Goal: Use online tool/utility: Utilize a website feature to perform a specific function

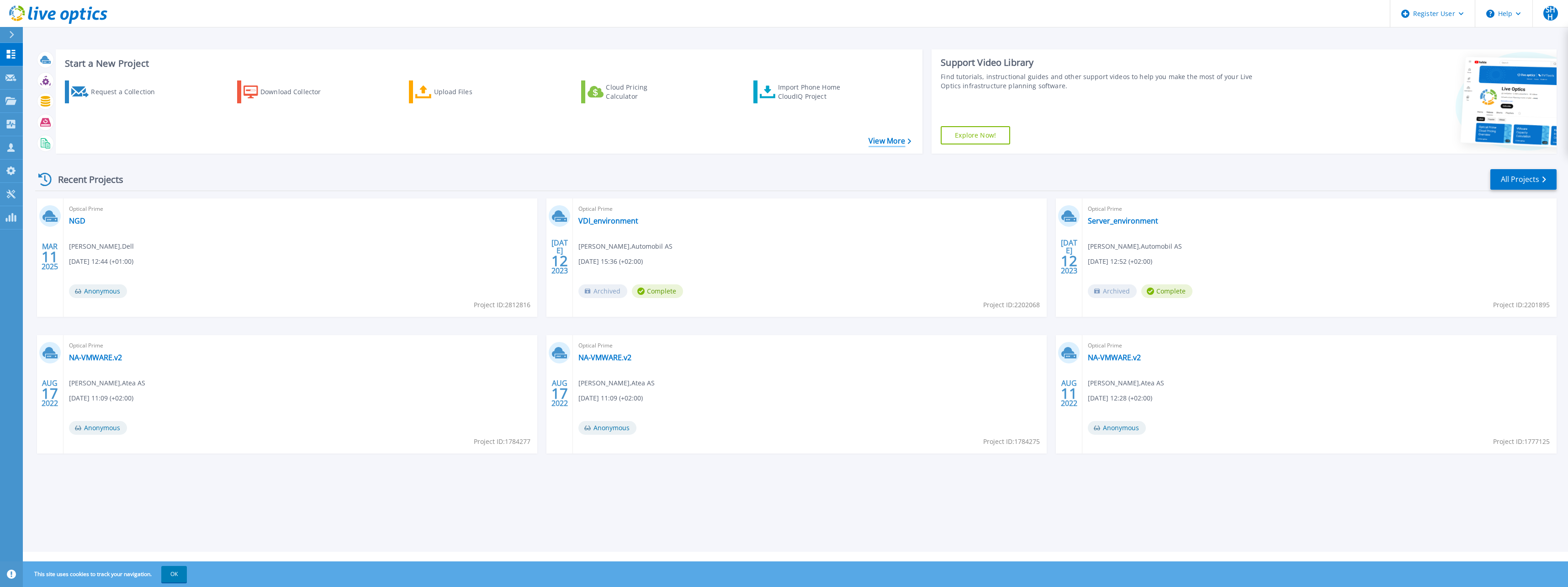
click at [743, 139] on link "View More" at bounding box center [890, 141] width 43 height 9
click at [1457, 14] on div "Register User" at bounding box center [1432, 14] width 84 height 27
click at [1356, 111] on div at bounding box center [1416, 101] width 279 height 104
click at [9, 190] on icon at bounding box center [10, 194] width 11 height 9
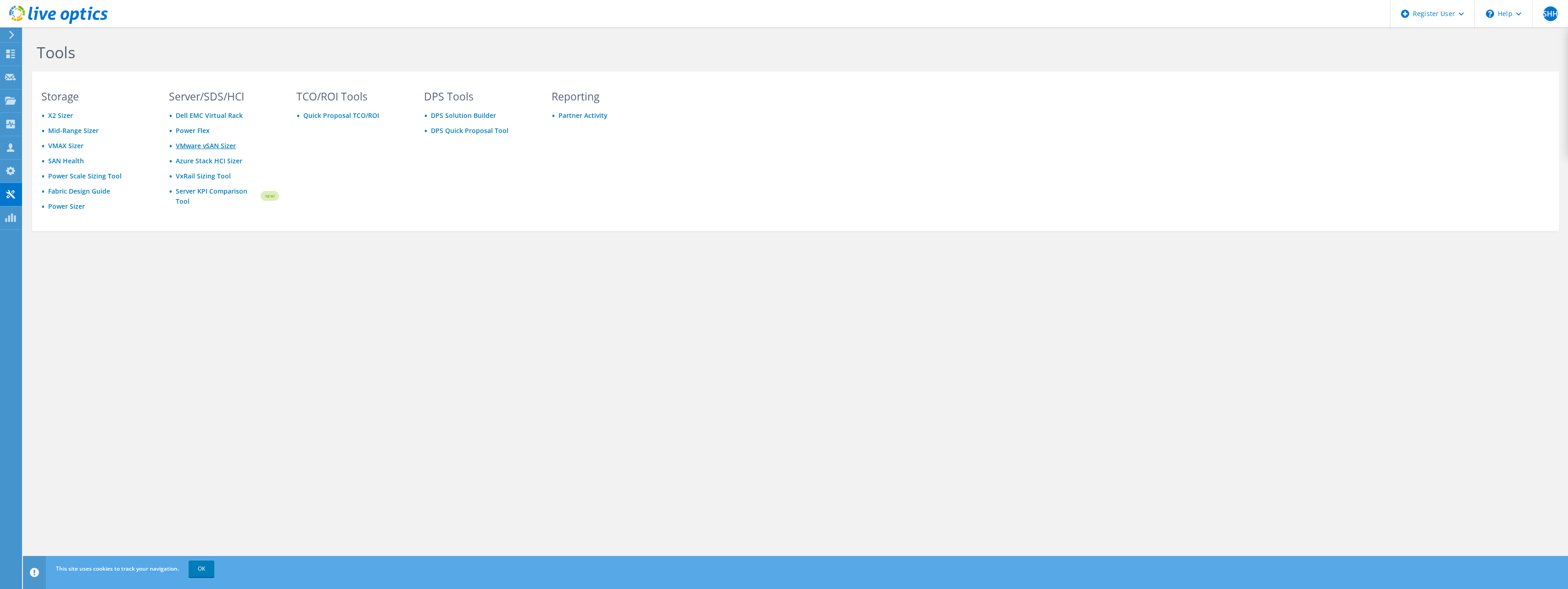
click at [203, 145] on link "VMware vSAN Sizer" at bounding box center [206, 145] width 60 height 9
click at [47, 16] on icon at bounding box center [58, 15] width 98 height 19
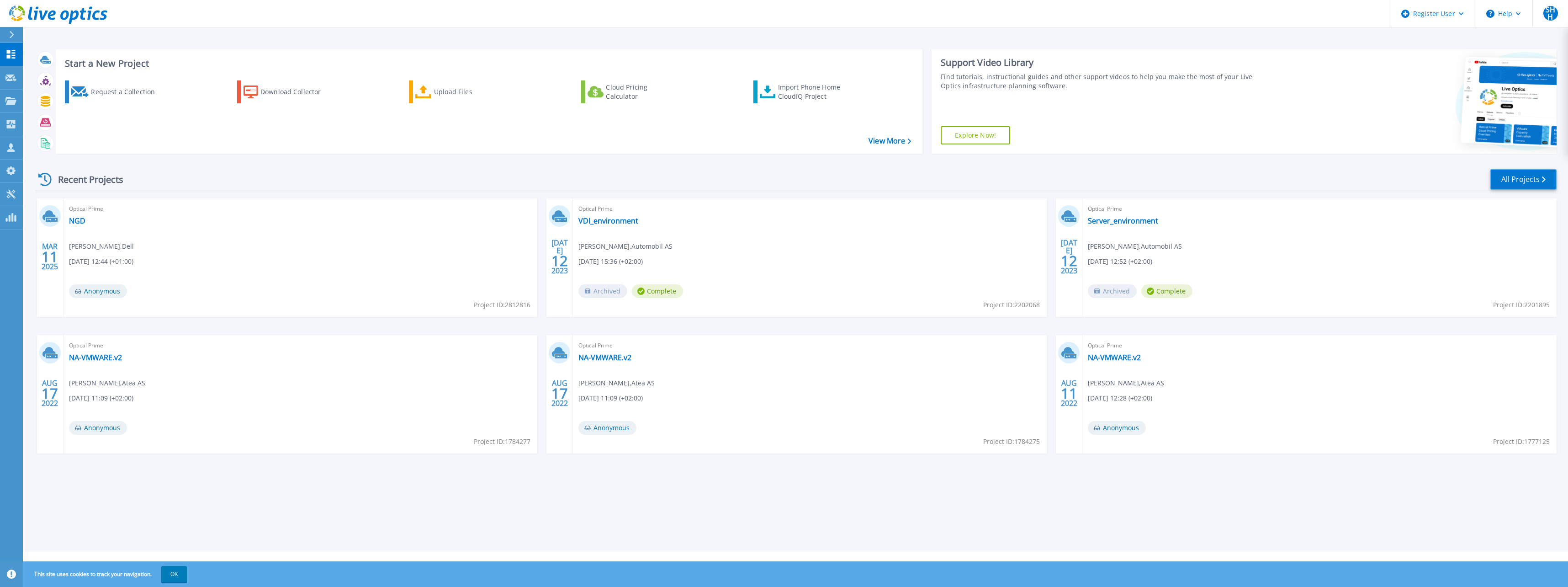
click at [1534, 181] on link "All Projects" at bounding box center [1524, 180] width 66 height 20
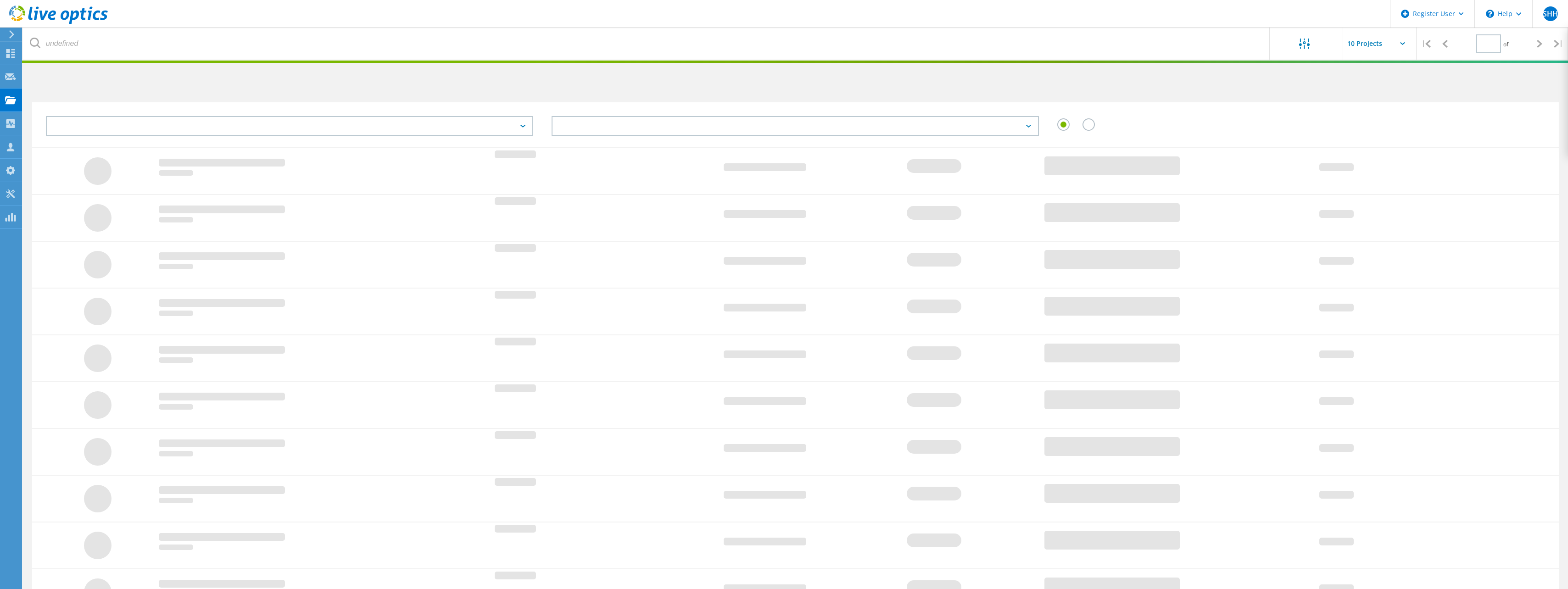
type input "1"
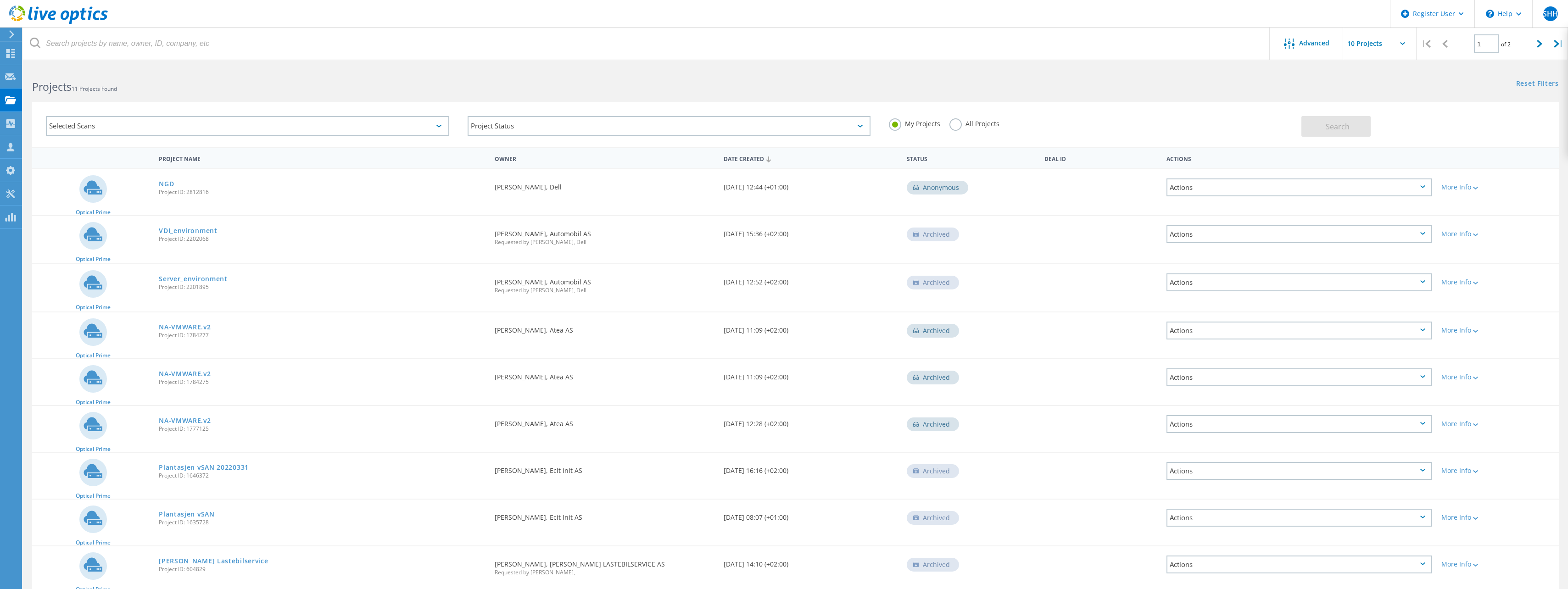
click at [1403, 45] on input "text" at bounding box center [1388, 44] width 91 height 32
click at [1316, 43] on span "Advanced" at bounding box center [1314, 44] width 30 height 7
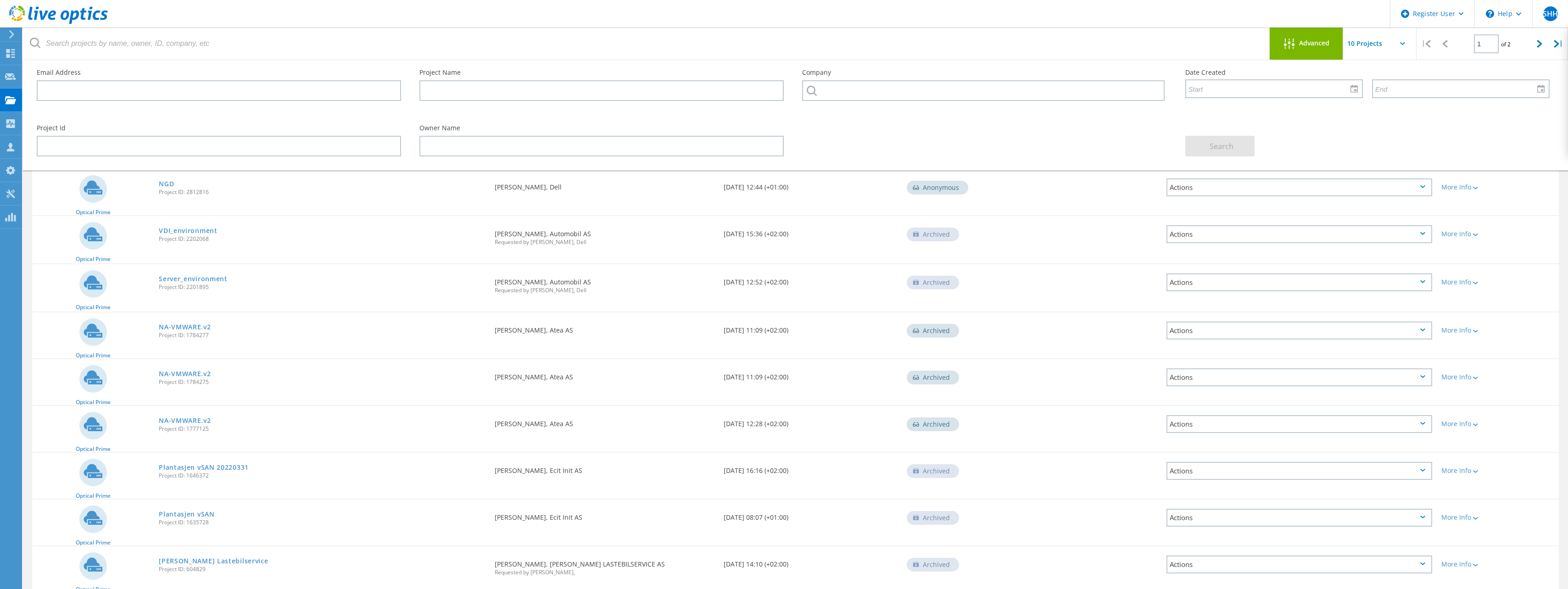
click at [1316, 43] on span "Advanced" at bounding box center [1314, 44] width 30 height 7
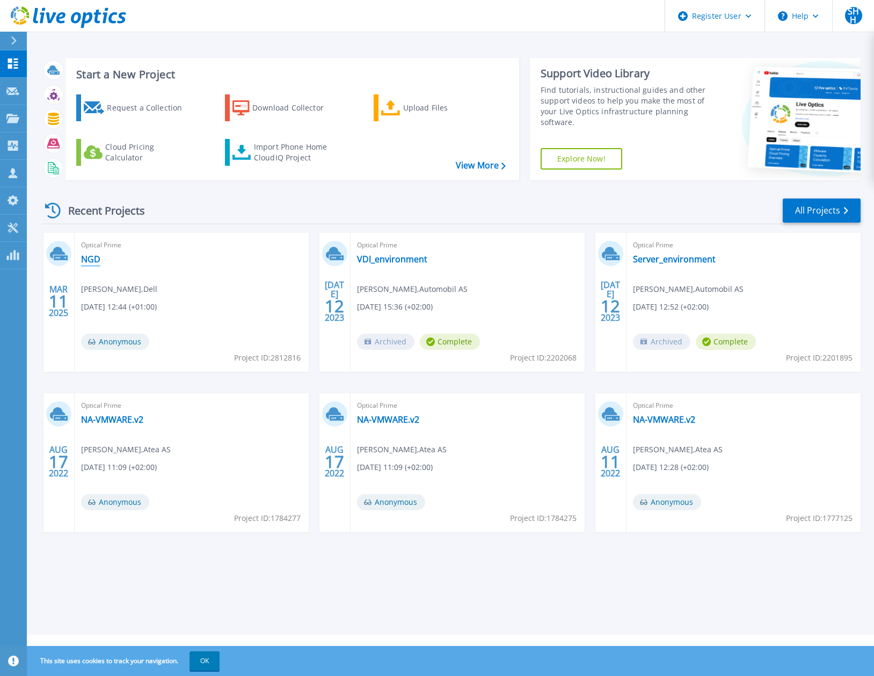
click at [93, 258] on link "NGD" at bounding box center [90, 259] width 19 height 11
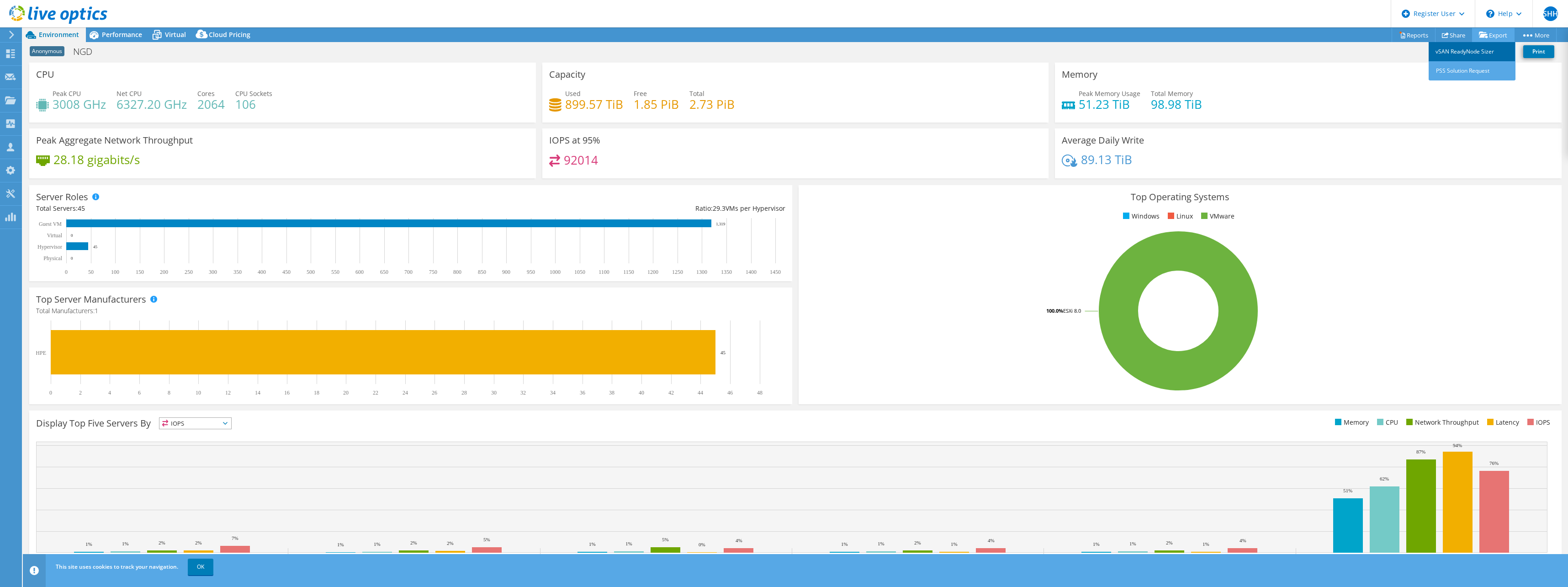
click at [743, 49] on link "vSAN ReadyNode Sizer" at bounding box center [1472, 51] width 87 height 20
